Goal: Navigation & Orientation: Find specific page/section

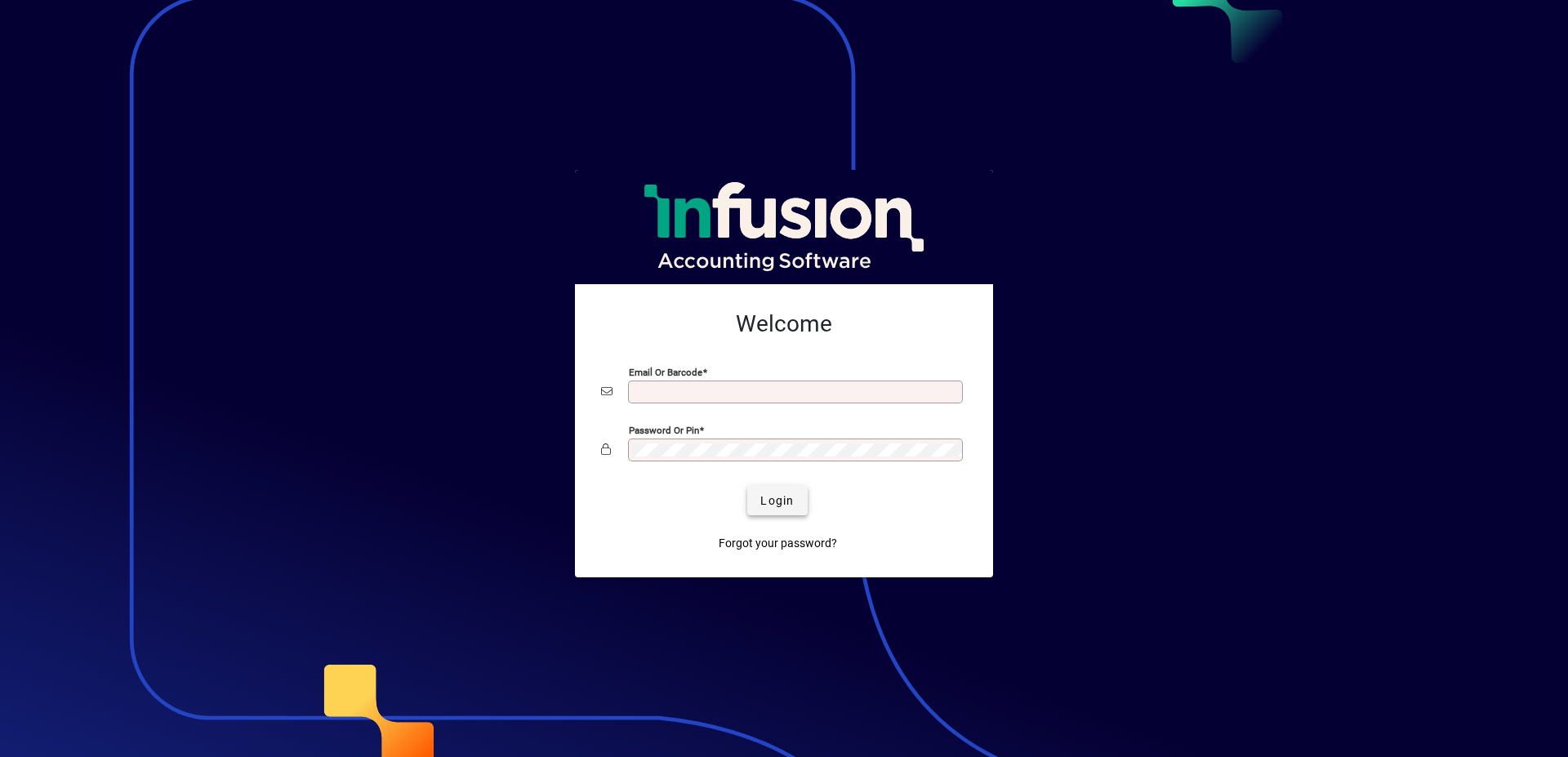
type input "**********"
click at [769, 501] on span "Login" at bounding box center [776, 501] width 33 height 17
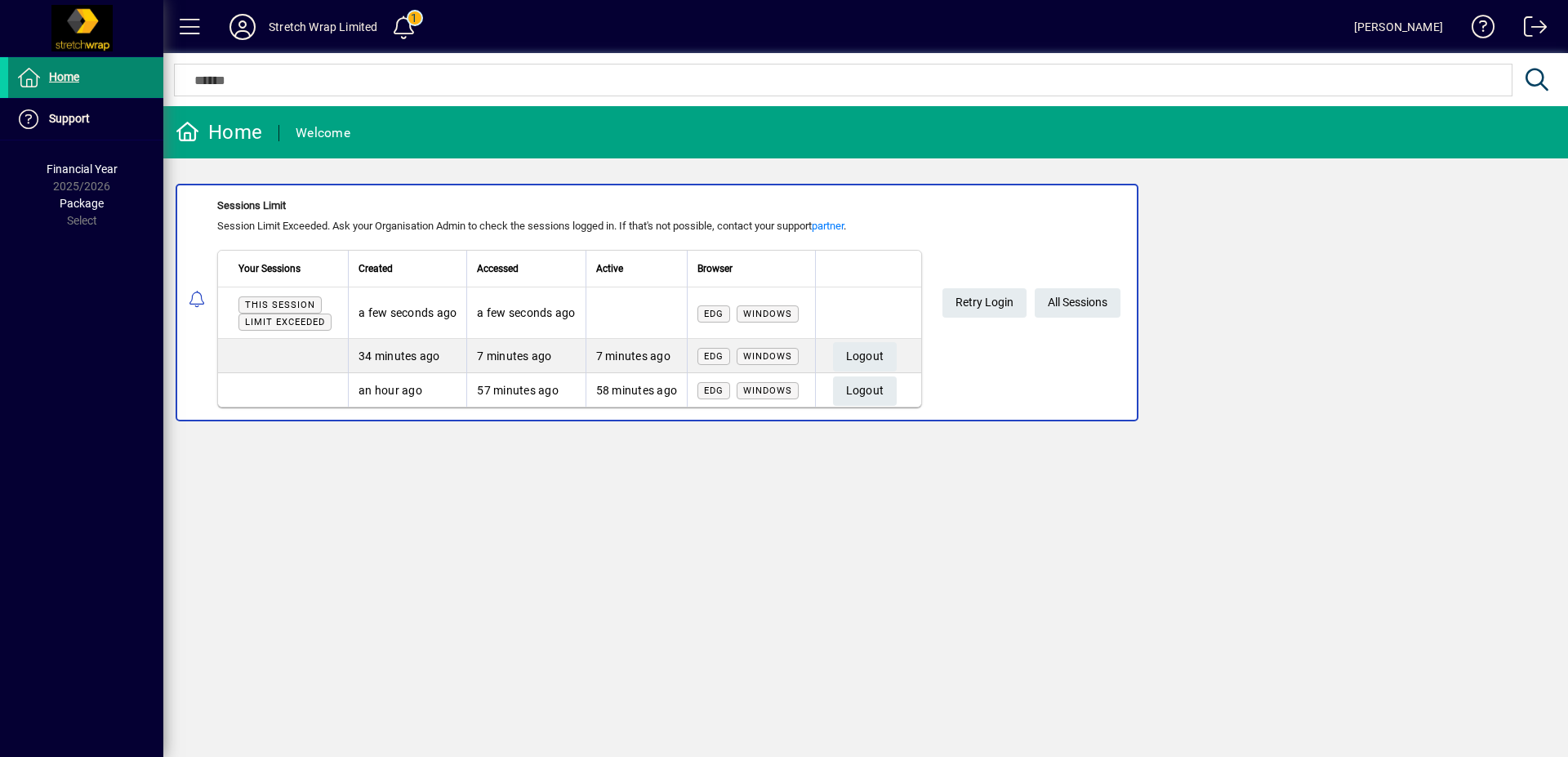
click at [68, 66] on span at bounding box center [86, 77] width 155 height 39
